Goal: Information Seeking & Learning: Learn about a topic

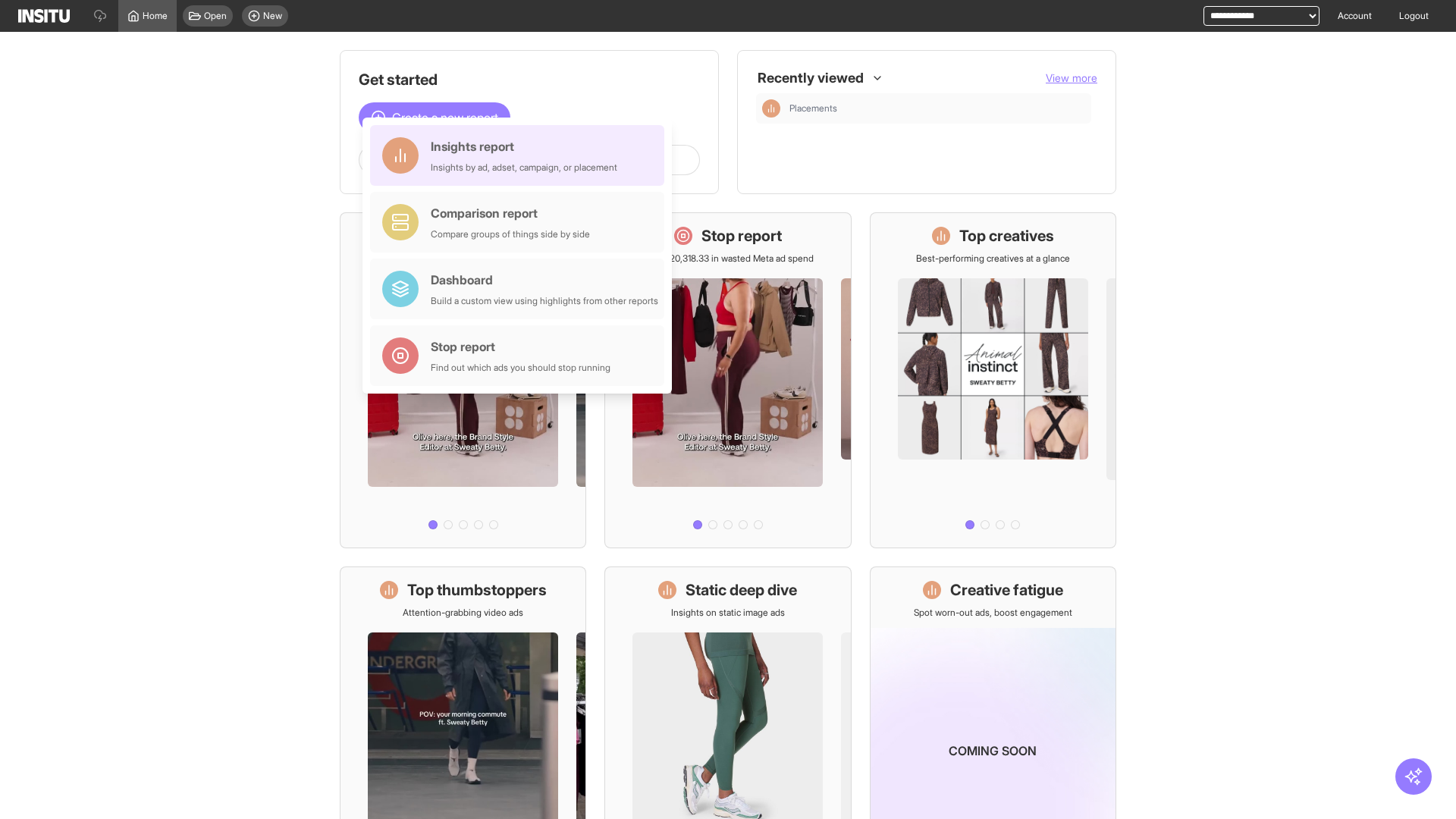
click at [521, 155] on div "Insights report Insights by ad, adset, campaign, or placement" at bounding box center [524, 155] width 187 height 37
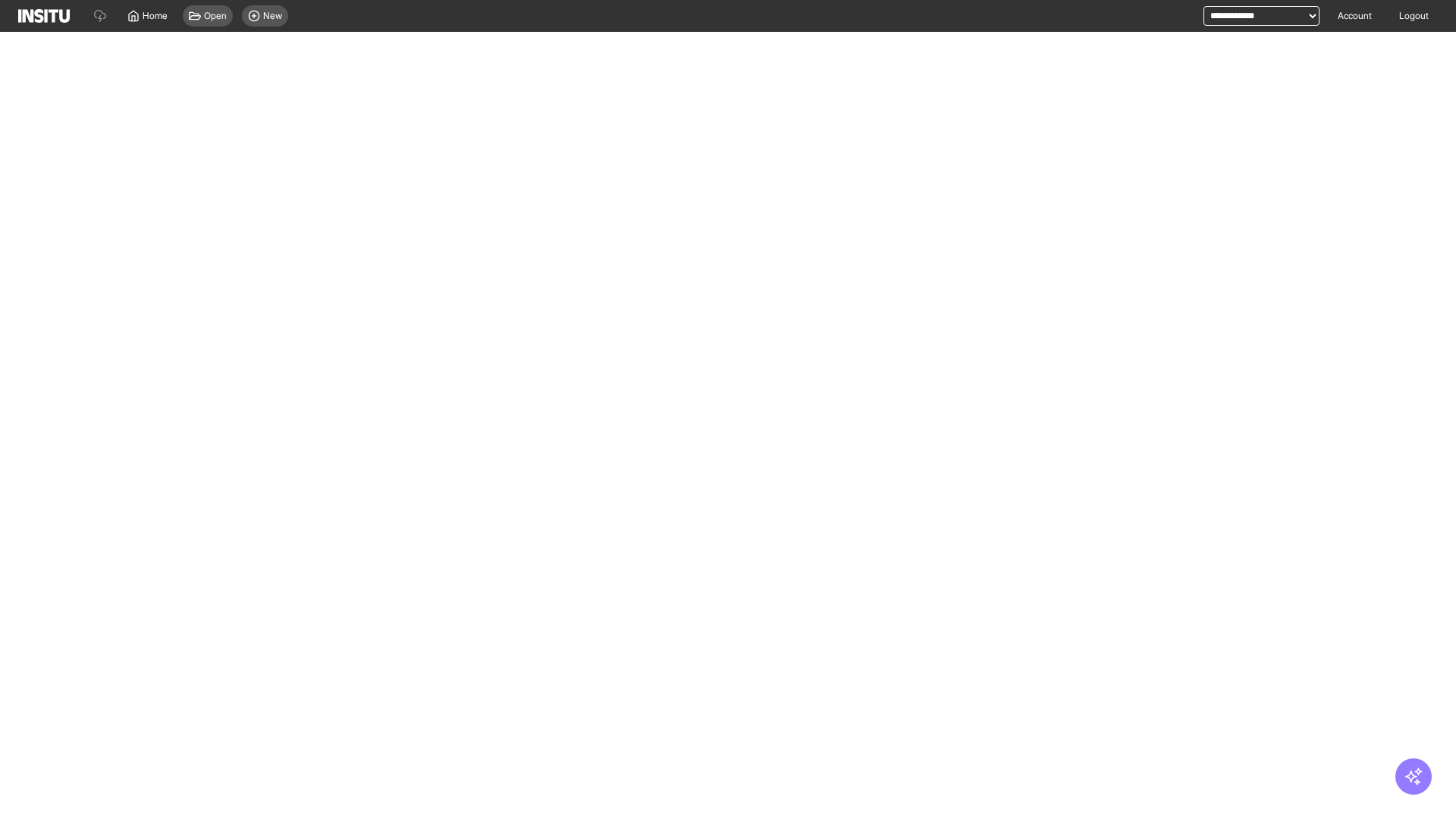
select select "**"
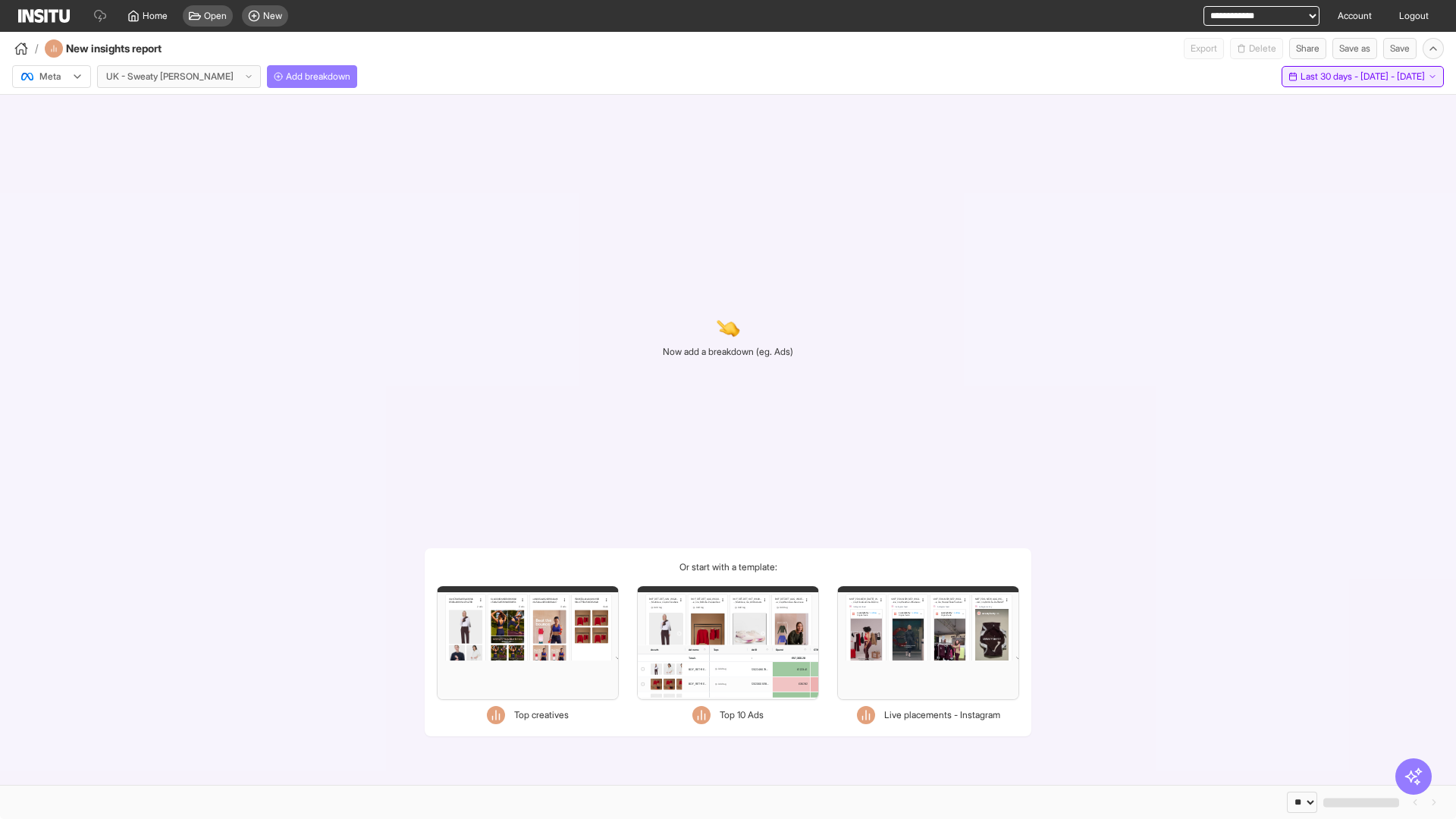
click at [1330, 77] on span "Last 30 days - [DATE] - [DATE]" at bounding box center [1363, 77] width 124 height 12
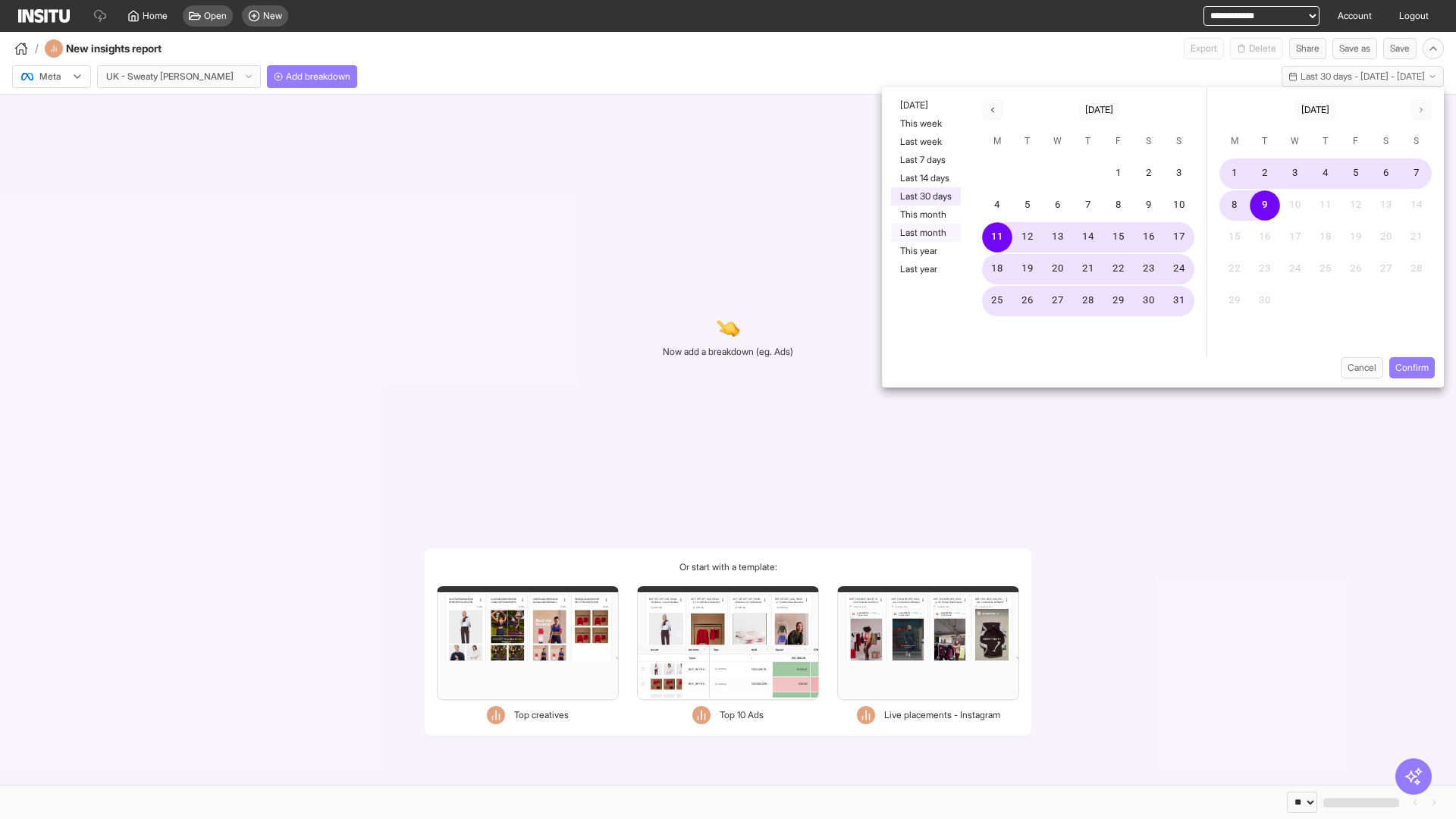
click at [925, 233] on button "Last month" at bounding box center [926, 233] width 70 height 18
